Goal: Task Accomplishment & Management: Manage account settings

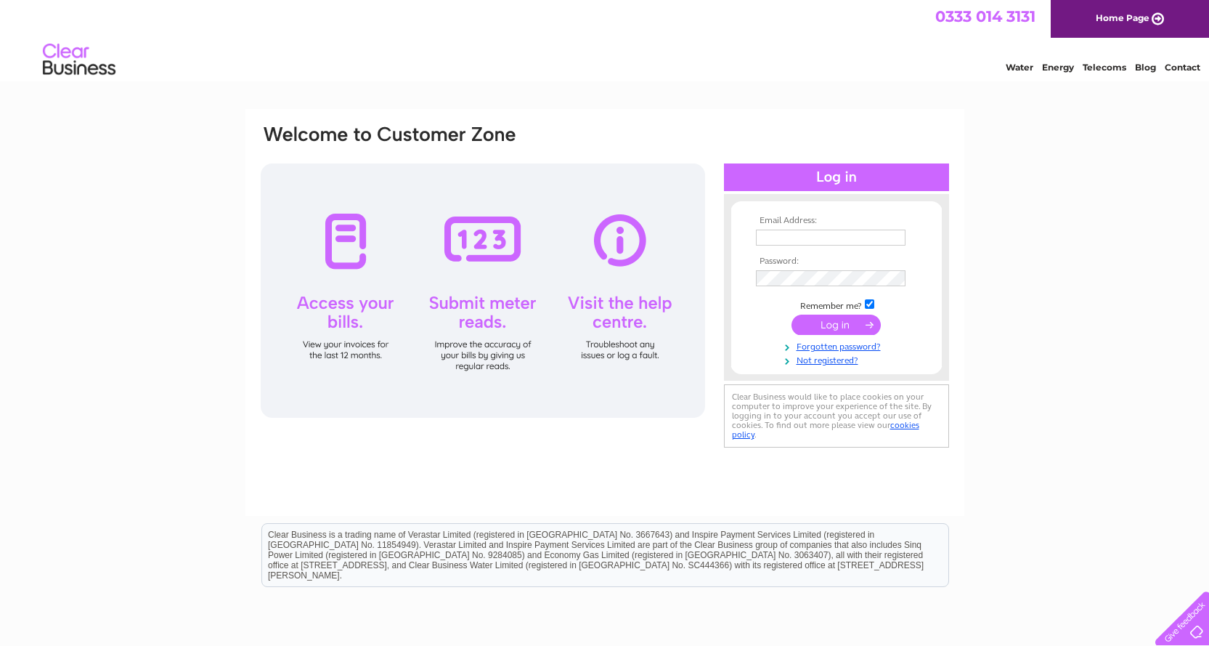
type input "[EMAIL_ADDRESS][DOMAIN_NAME]"
click at [848, 324] on input "submit" at bounding box center [836, 325] width 89 height 20
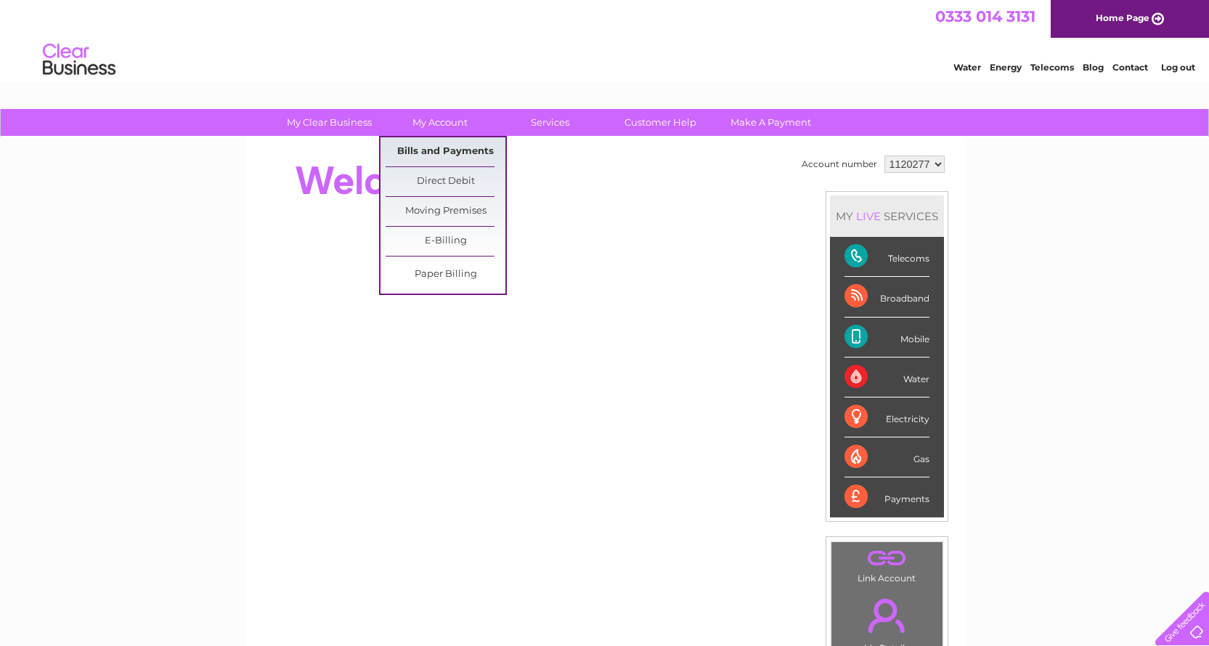
click at [451, 151] on link "Bills and Payments" at bounding box center [446, 151] width 120 height 29
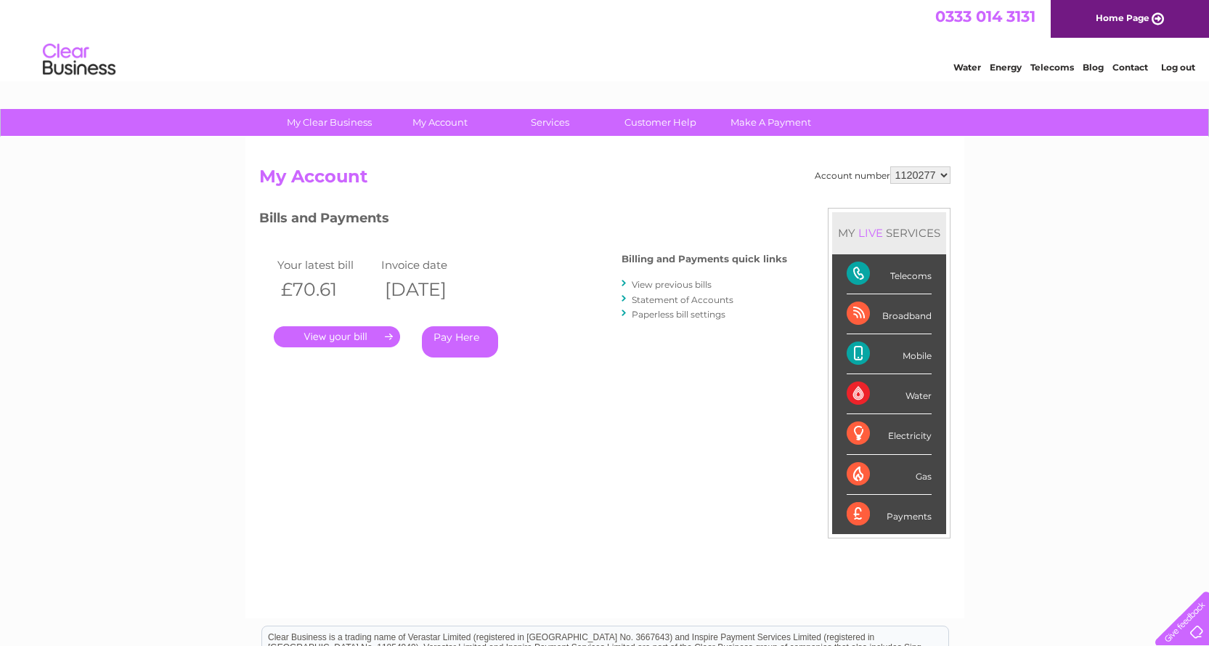
click at [946, 180] on select "1120277 1120293" at bounding box center [920, 174] width 60 height 17
select select "1120293"
click at [891, 166] on select "1120277 1120293" at bounding box center [920, 174] width 60 height 17
click at [344, 340] on link "." at bounding box center [337, 336] width 126 height 21
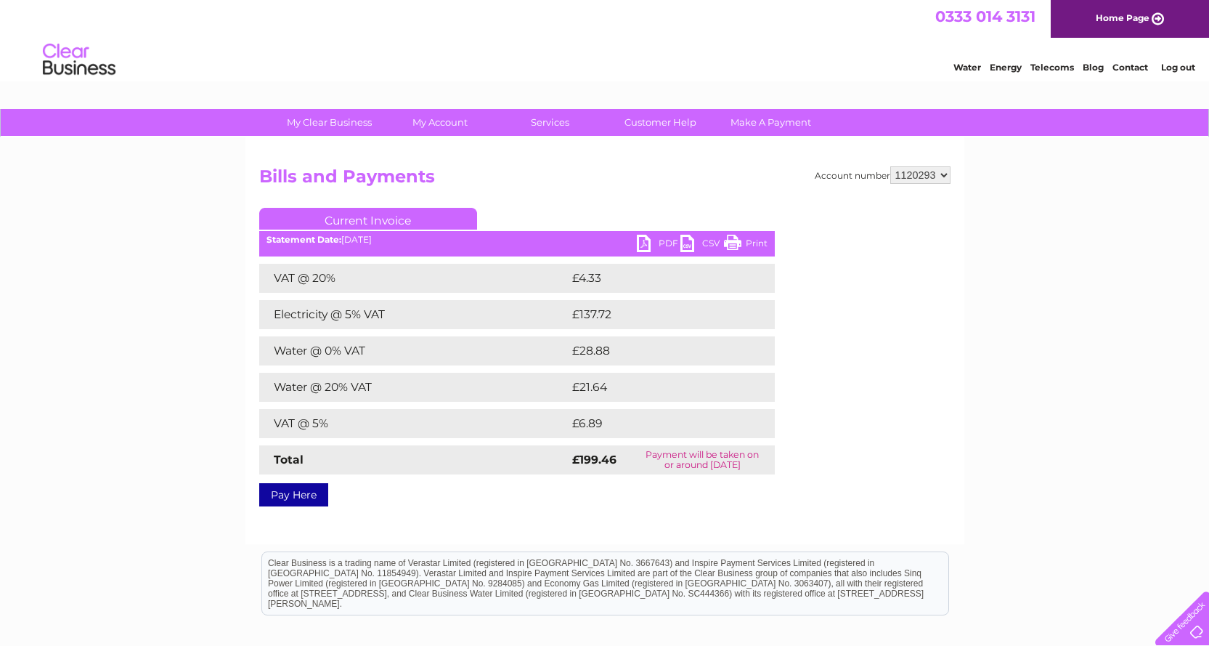
click at [736, 240] on link "Print" at bounding box center [746, 245] width 44 height 21
